Goal: Transaction & Acquisition: Purchase product/service

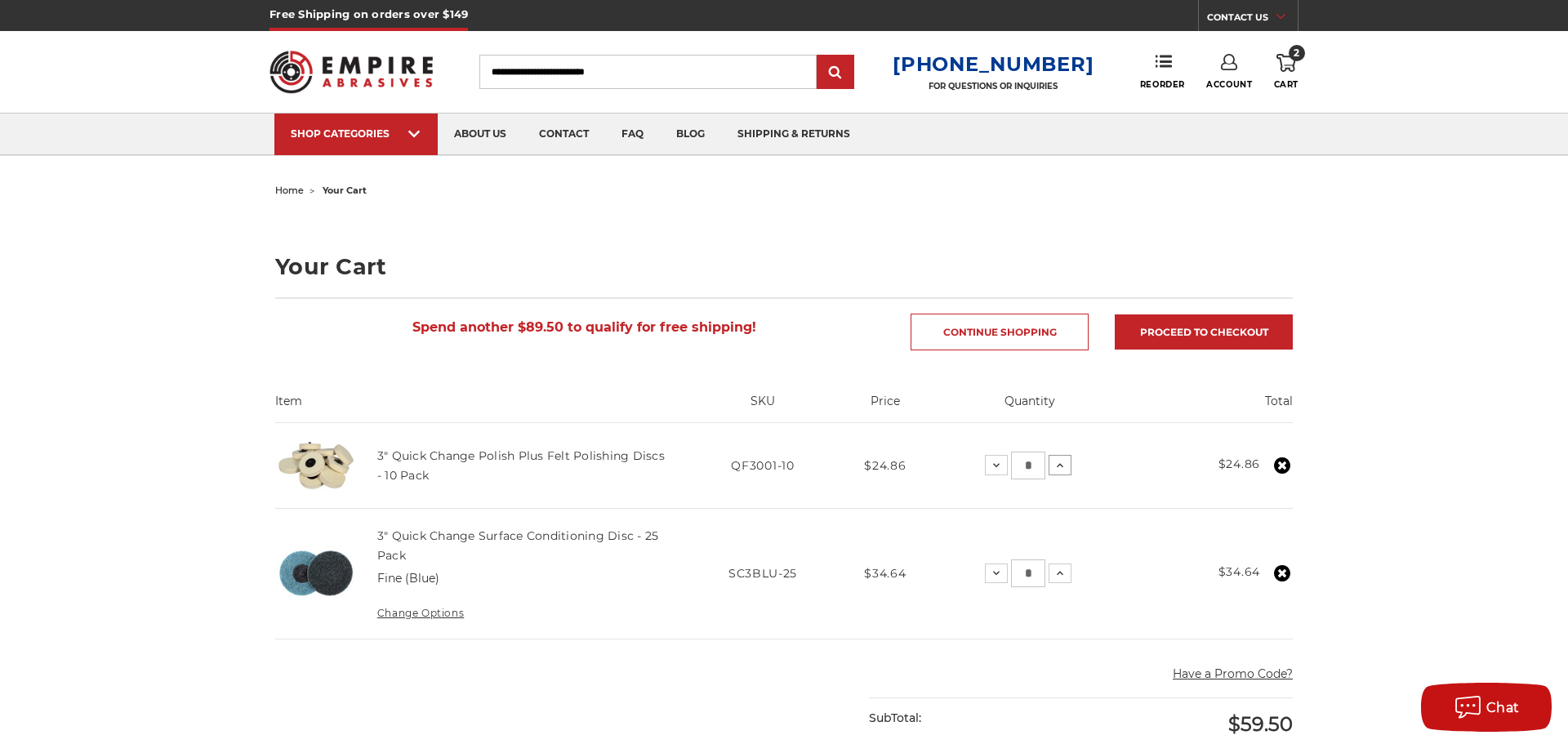
click at [1059, 465] on icon at bounding box center [1059, 465] width 13 height 13
click at [1058, 467] on icon at bounding box center [1059, 465] width 13 height 13
click at [1059, 574] on icon at bounding box center [1059, 572] width 13 height 13
click at [1063, 574] on use at bounding box center [1060, 572] width 7 height 4
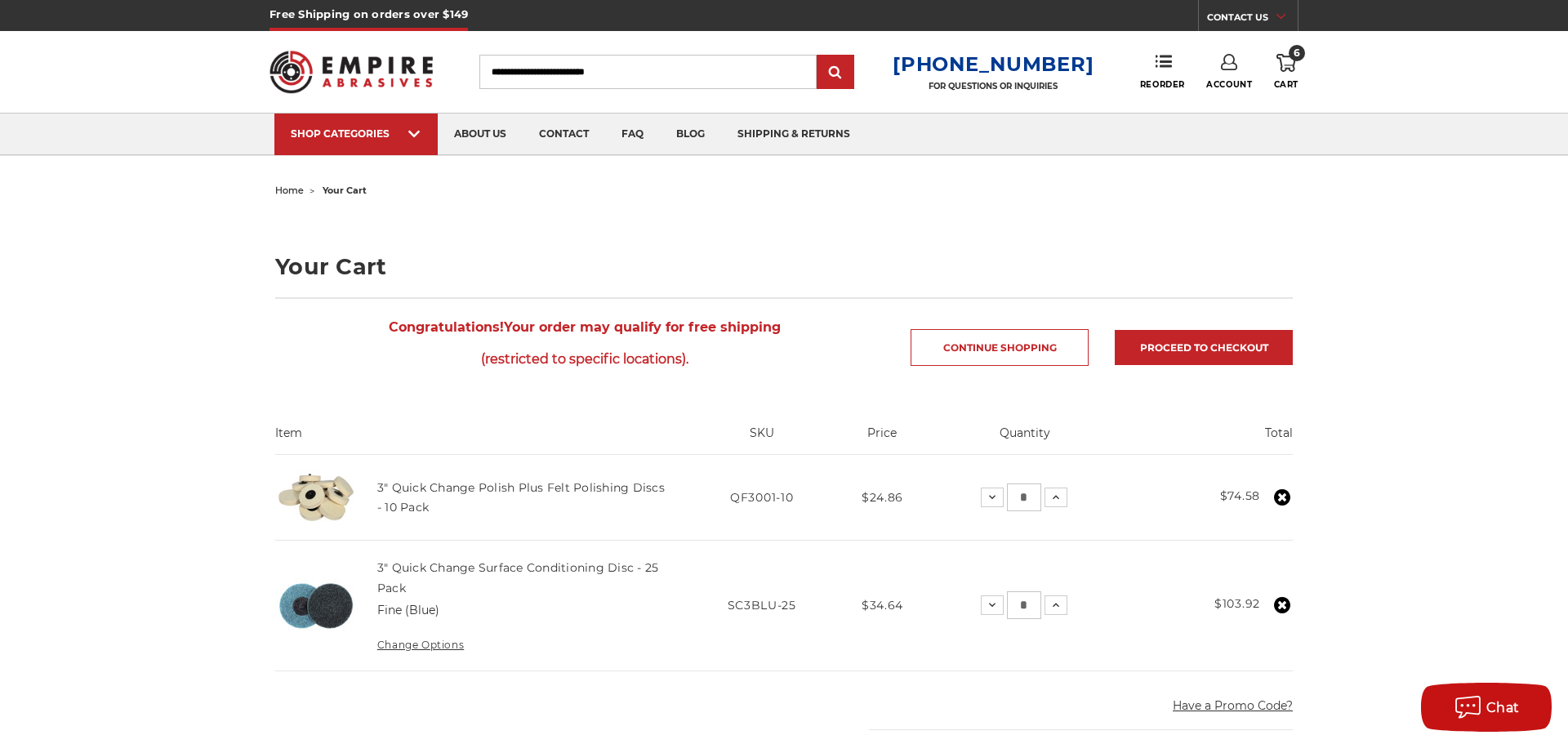
click at [1282, 603] on icon at bounding box center [1282, 605] width 17 height 17
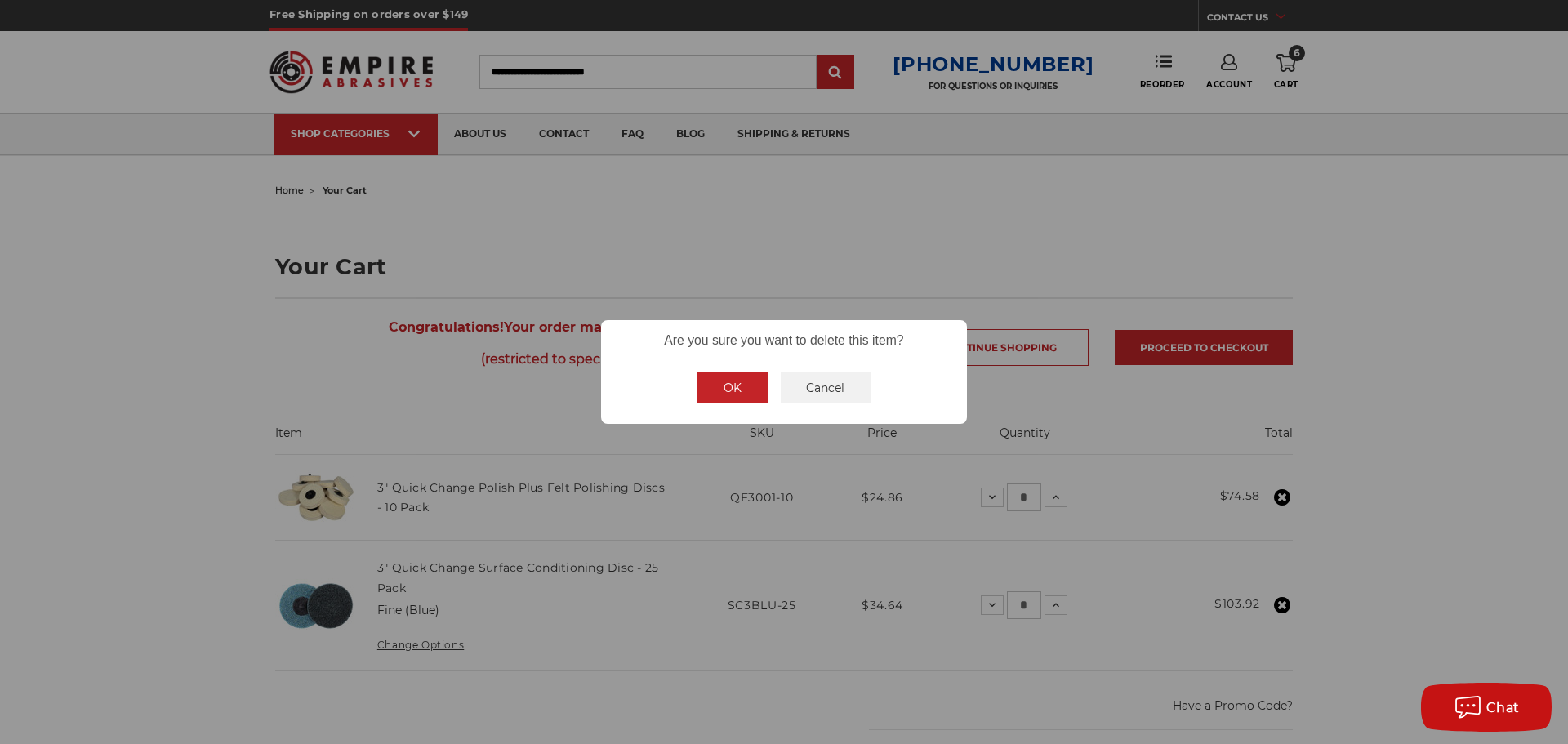
click at [742, 379] on button "OK" at bounding box center [733, 388] width 71 height 31
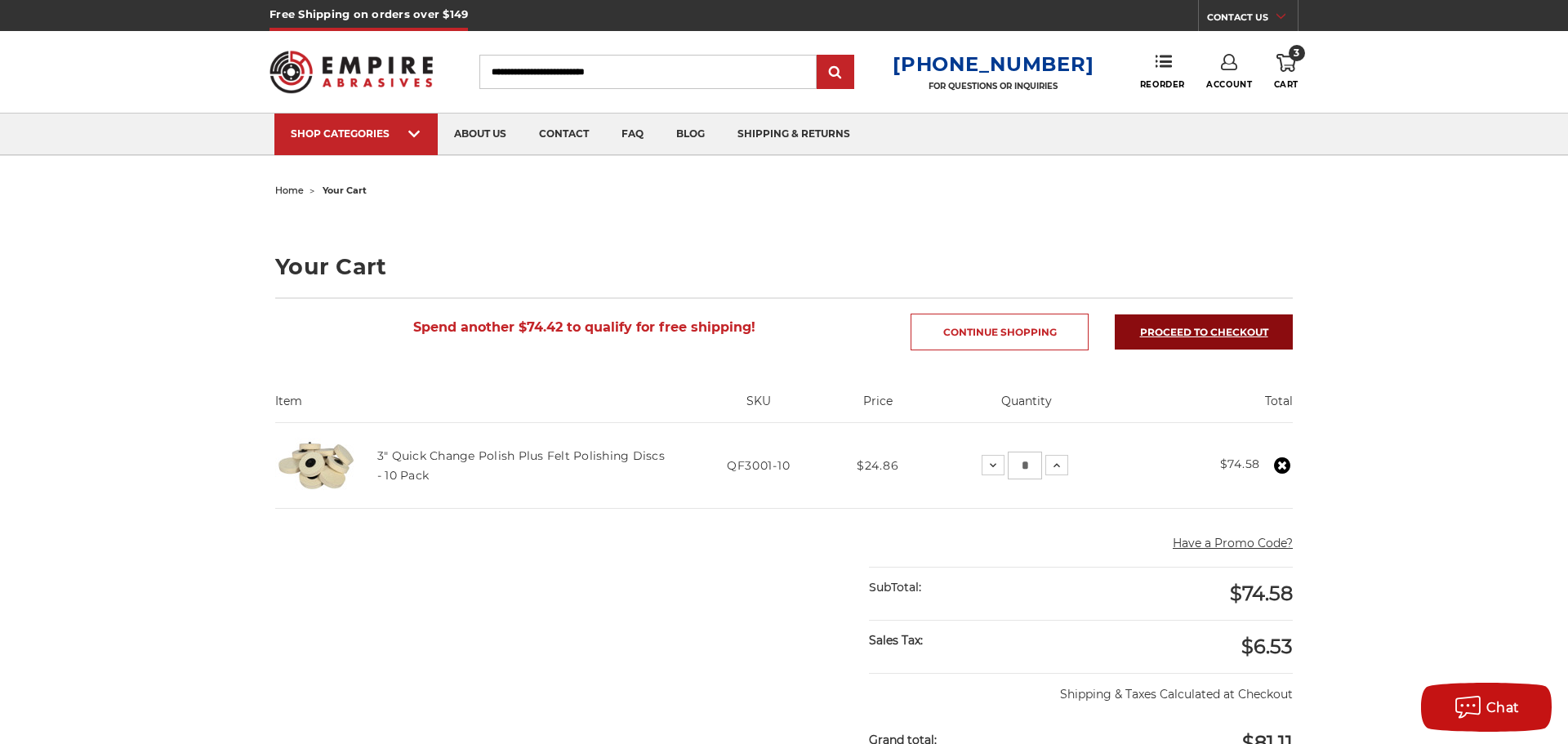
click at [1170, 330] on link "Proceed to checkout" at bounding box center [1204, 332] width 178 height 35
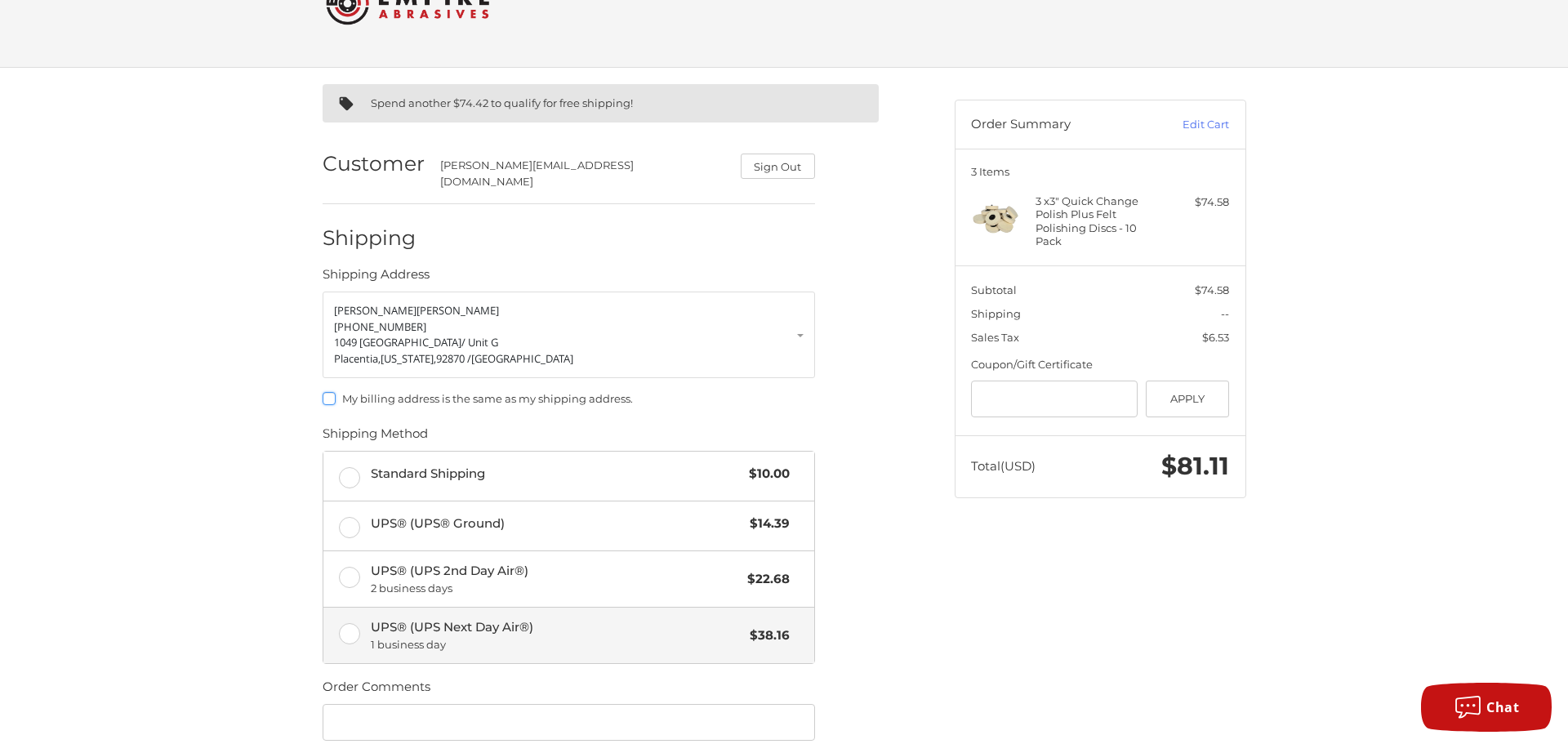
scroll to position [183, 0]
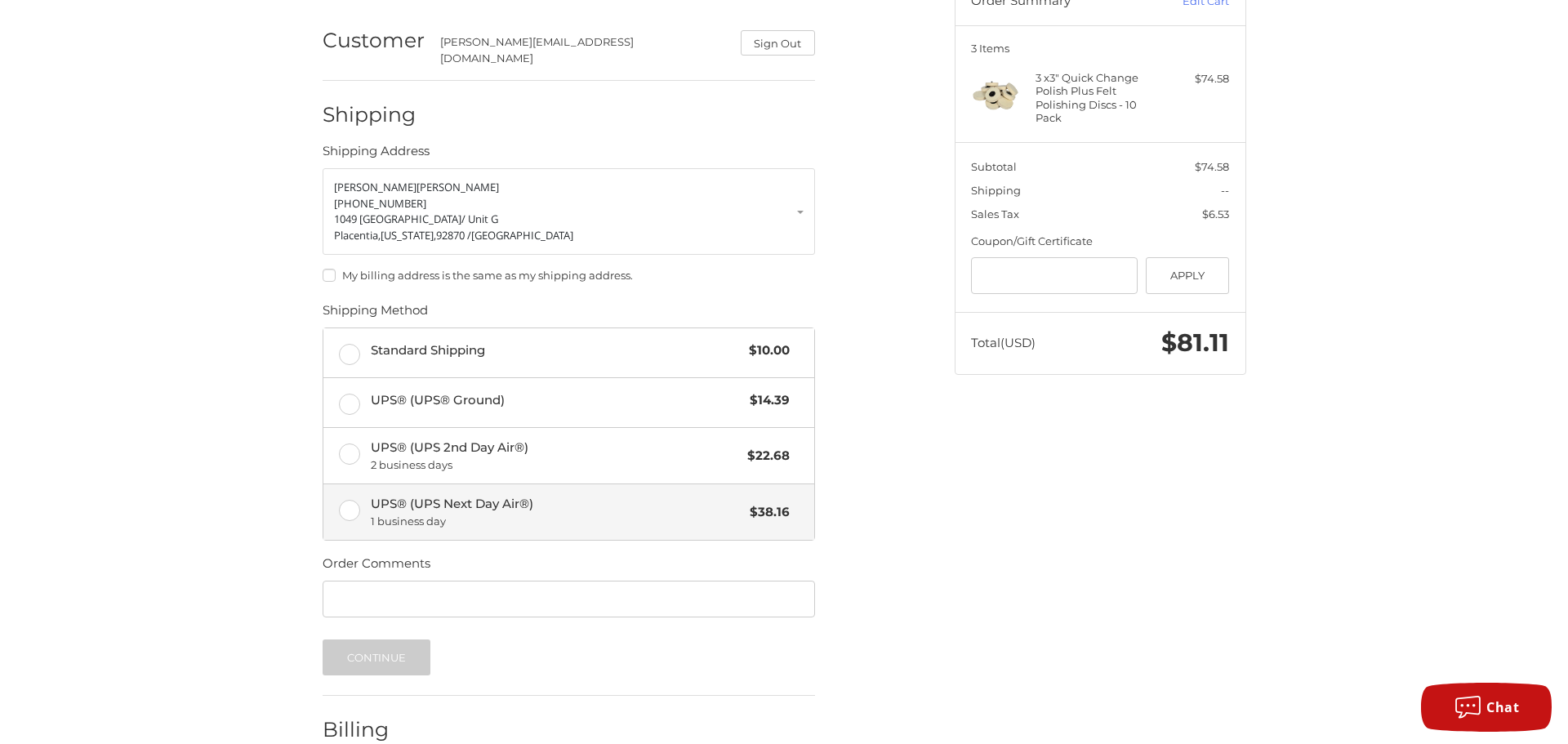
click at [350, 499] on label "UPS® (UPS Next Day Air®) 1 business day $38.16" at bounding box center [569, 512] width 491 height 56
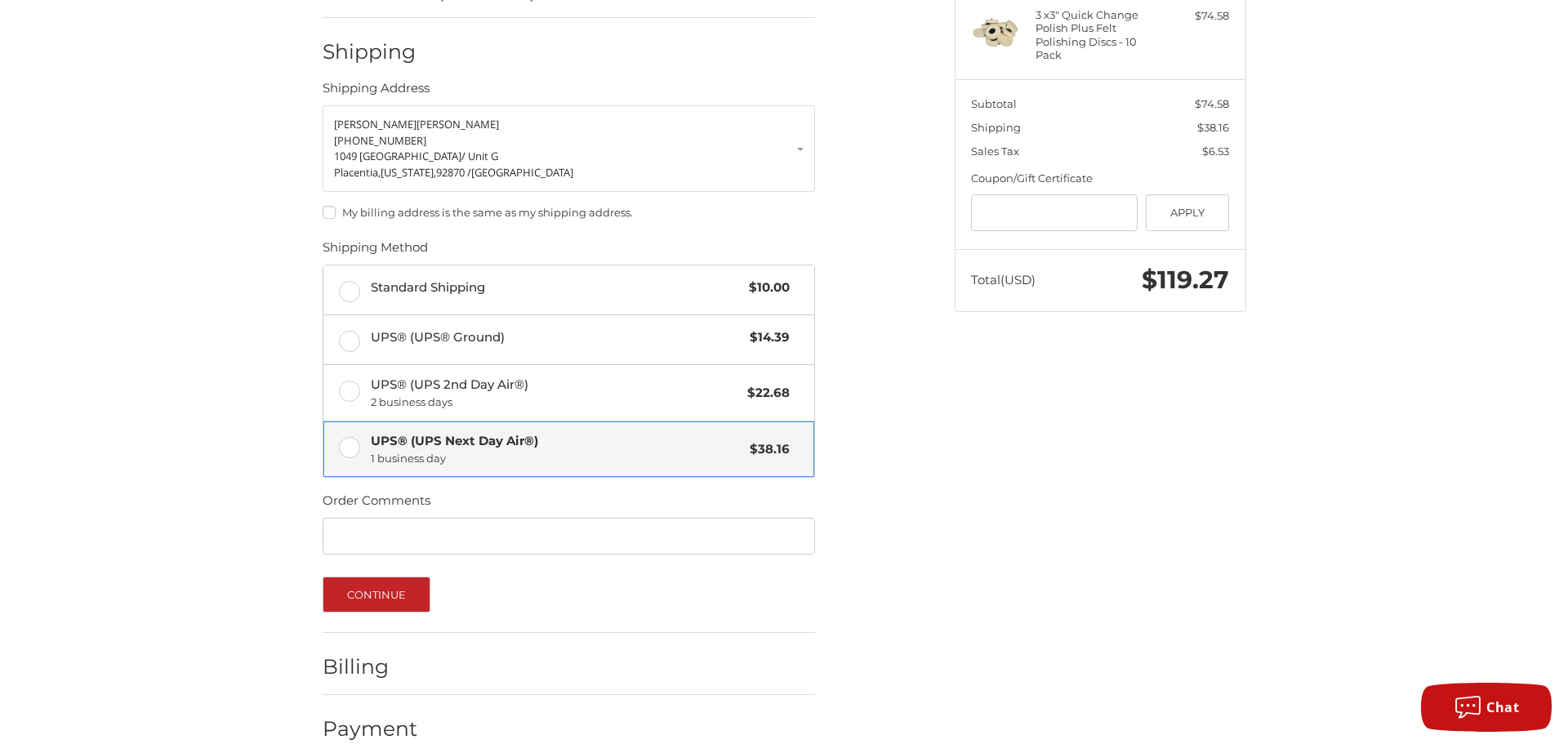
scroll to position [265, 0]
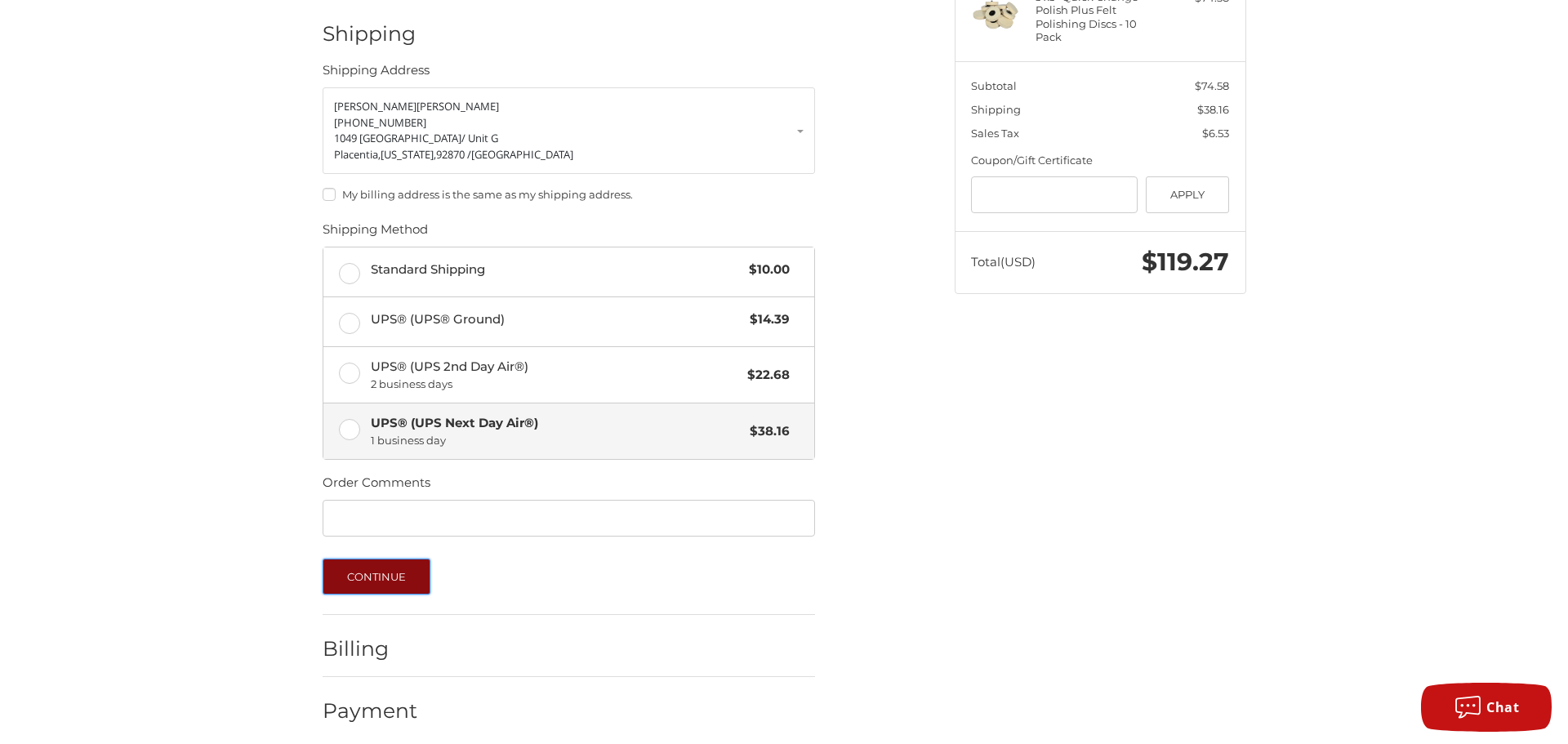
click at [394, 569] on button "Continue" at bounding box center [377, 576] width 109 height 36
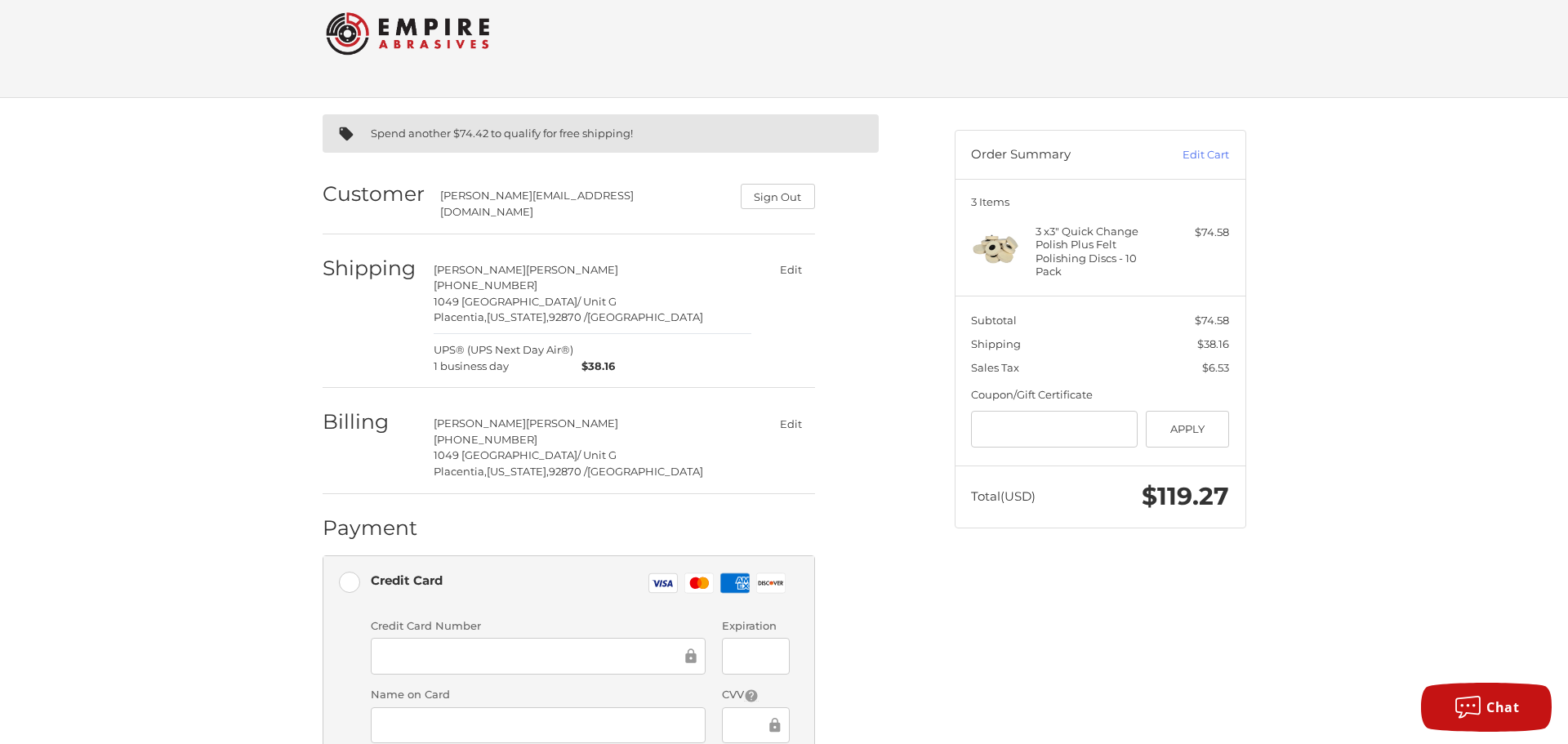
scroll to position [349, 0]
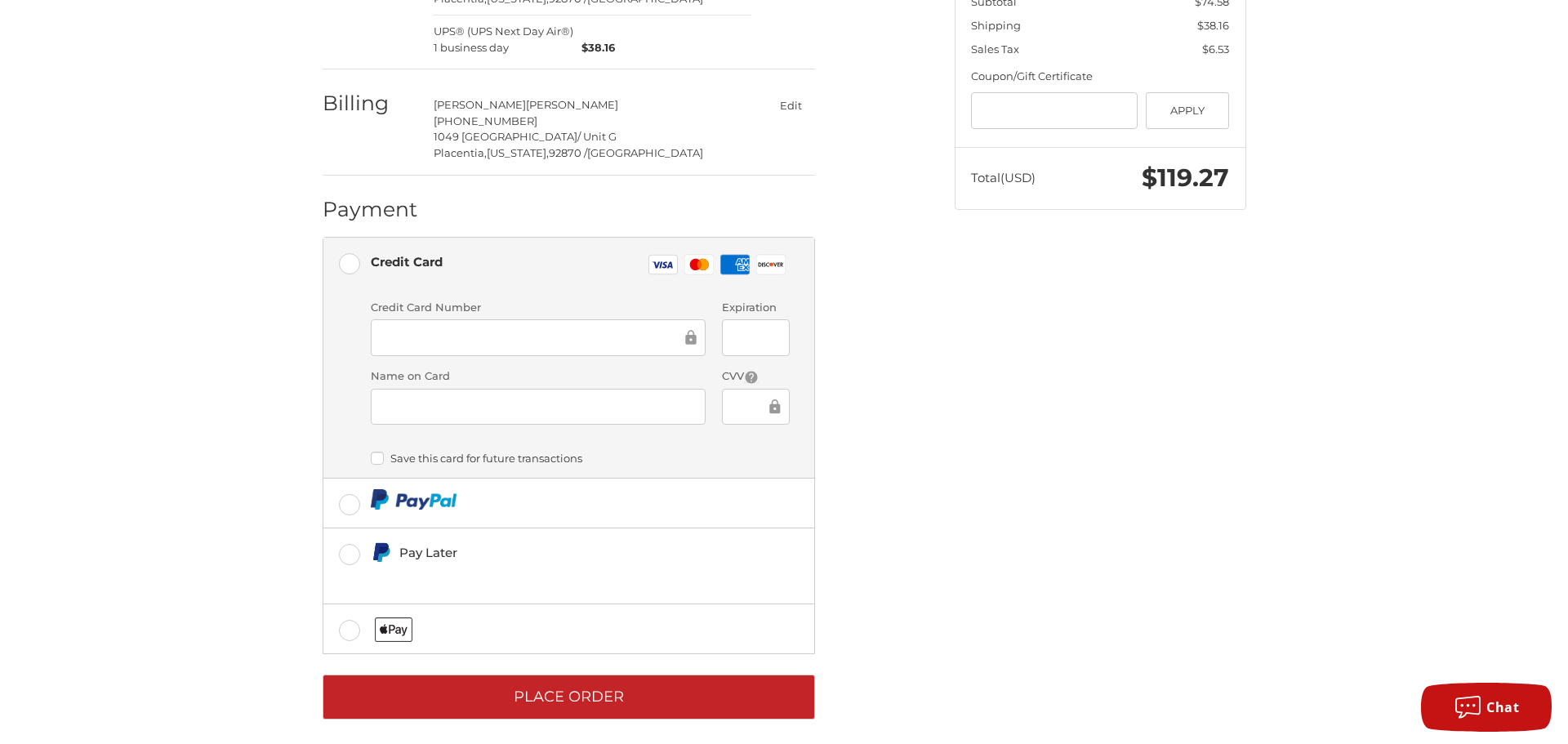
type input "**"
type input "*****"
type input "**********"
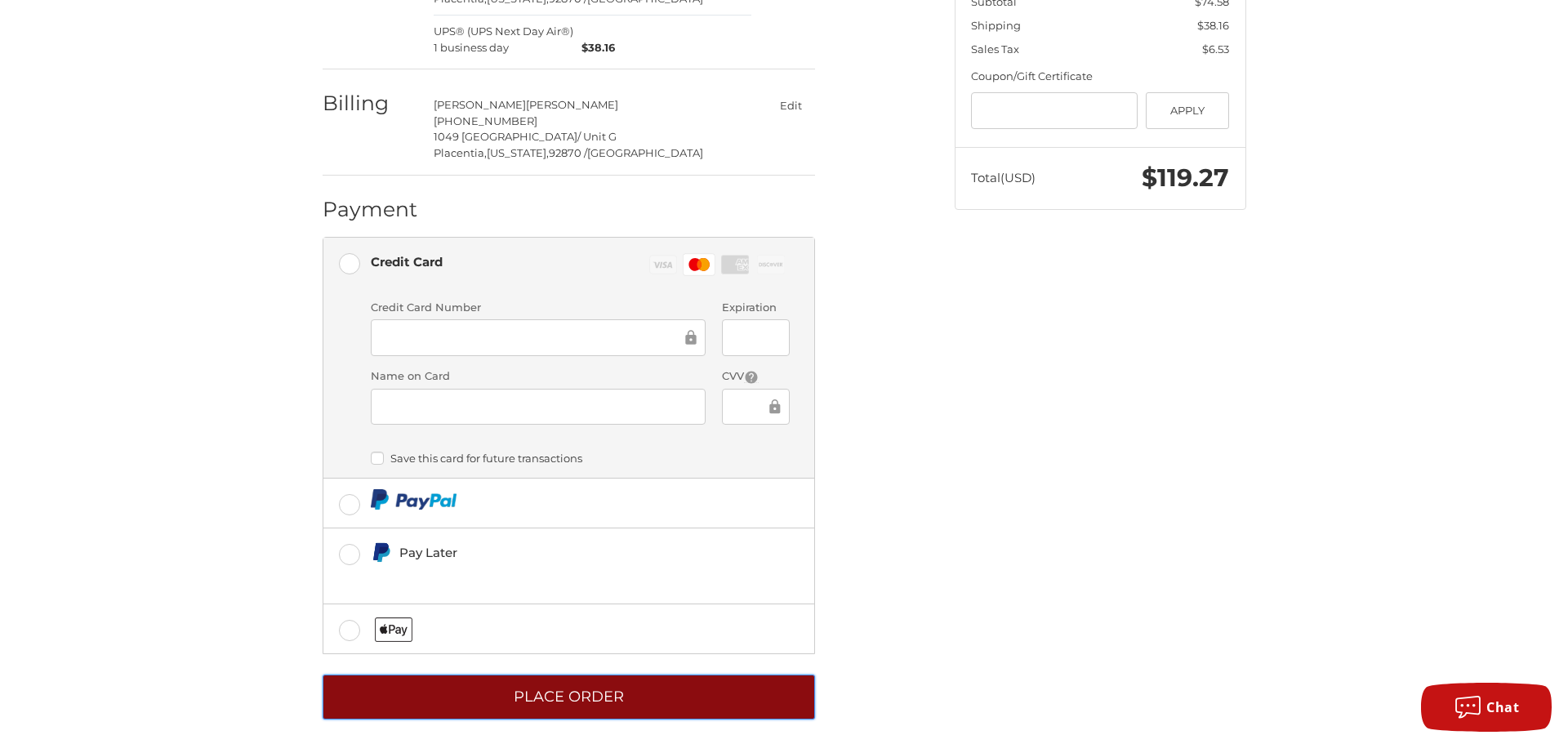
click at [688, 690] on button "Place Order" at bounding box center [569, 697] width 492 height 45
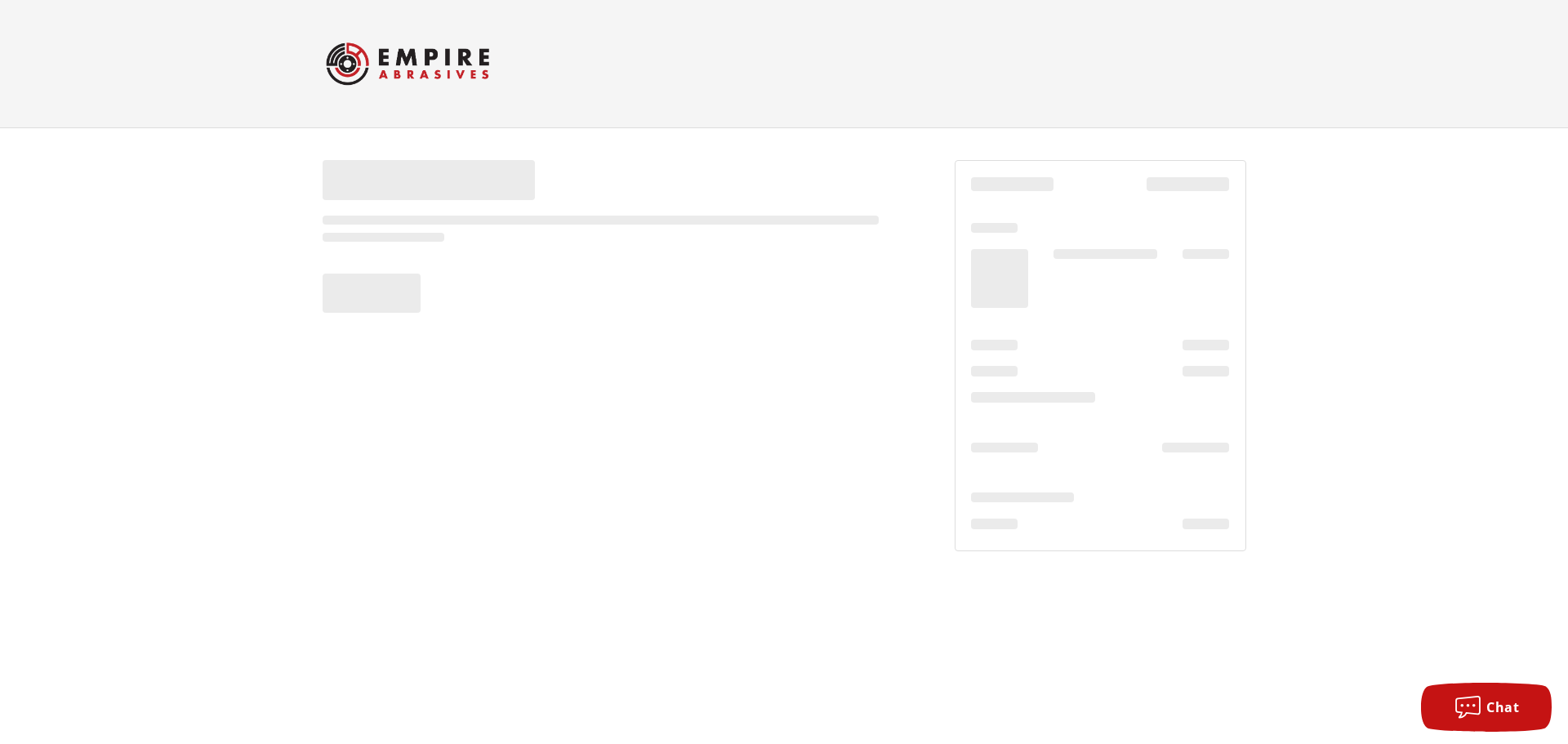
scroll to position [0, 0]
